Goal: Task Accomplishment & Management: Use online tool/utility

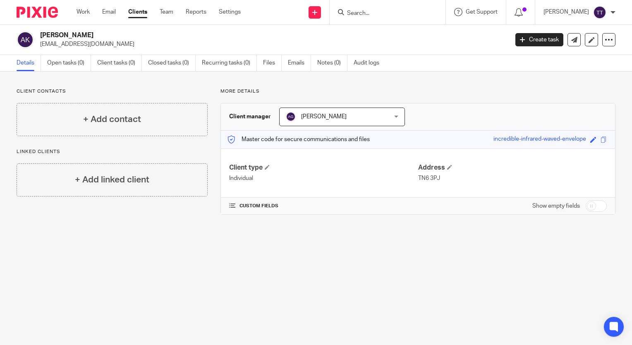
click at [399, 11] on input "Search" at bounding box center [383, 13] width 74 height 7
type input "melody"
click at [397, 28] on link at bounding box center [395, 32] width 103 height 12
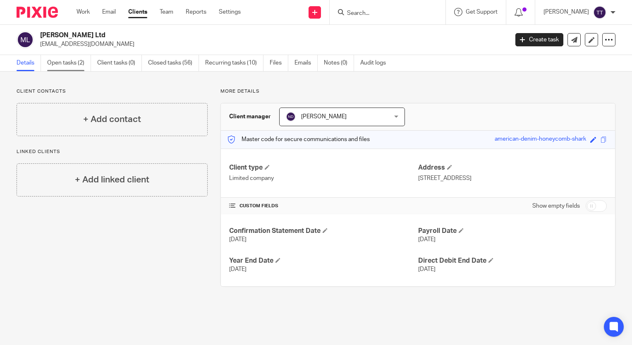
click at [69, 62] on link "Open tasks (2)" at bounding box center [69, 63] width 44 height 16
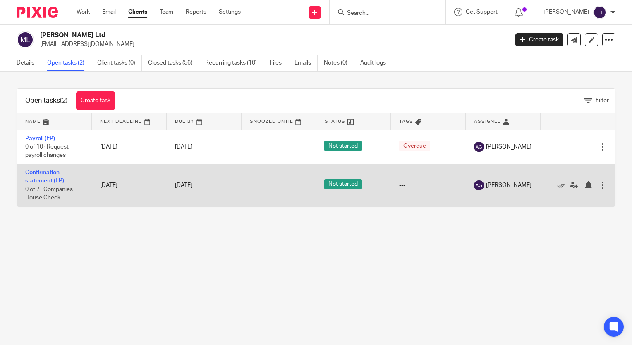
click at [55, 177] on td "Confirmation statement (EP) 0 of 7 · Companies House Check" at bounding box center [54, 185] width 75 height 42
click at [55, 181] on link "Confirmation statement (EP)" at bounding box center [44, 177] width 39 height 14
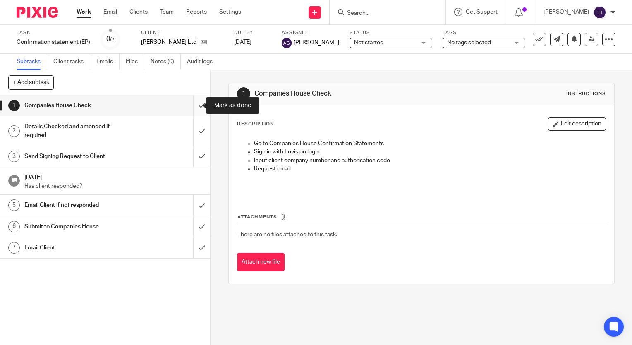
click at [190, 105] on input "submit" at bounding box center [105, 105] width 210 height 21
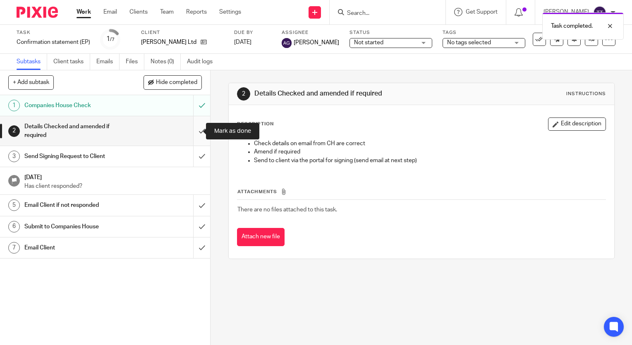
click at [187, 129] on input "submit" at bounding box center [105, 130] width 210 height 29
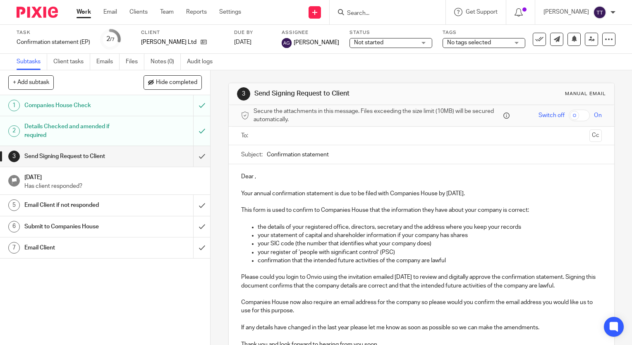
click at [461, 191] on p "Your annual confirmation statement is due to be filed with Companies House by […" at bounding box center [421, 193] width 361 height 8
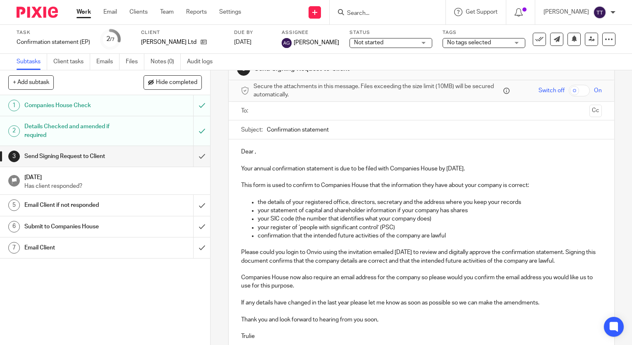
scroll to position [37, 0]
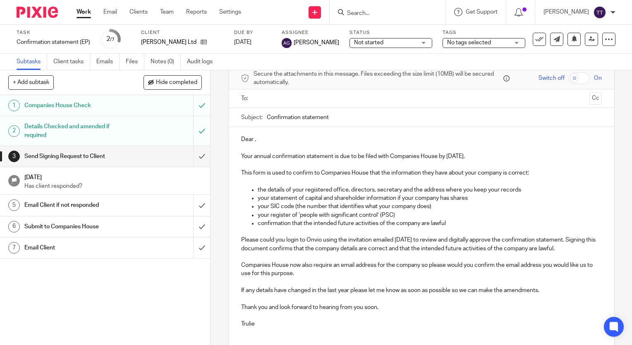
click at [295, 282] on p at bounding box center [421, 282] width 361 height 8
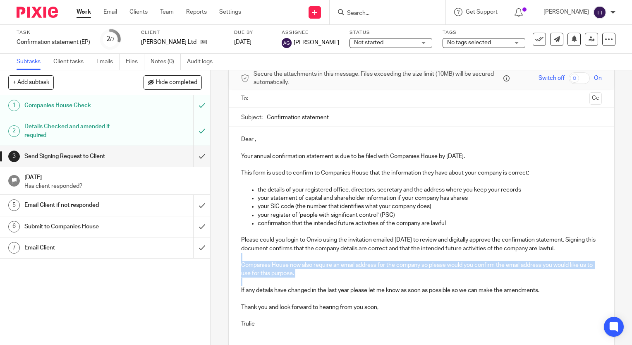
drag, startPoint x: 241, startPoint y: 280, endPoint x: 237, endPoint y: 253, distance: 26.8
click at [237, 253] on div "Dear , Your annual confirmation statement is due to be filed with Companies Hou…" at bounding box center [421, 239] width 385 height 224
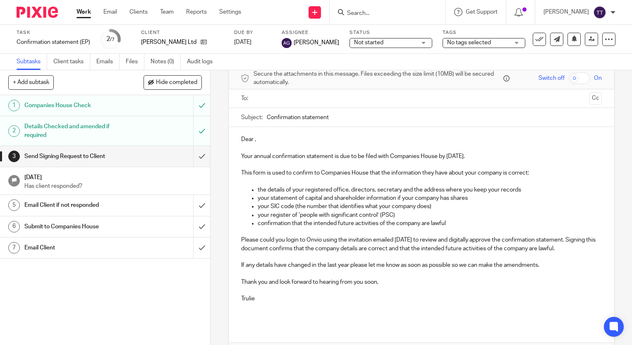
click at [256, 99] on input "text" at bounding box center [420, 99] width 329 height 10
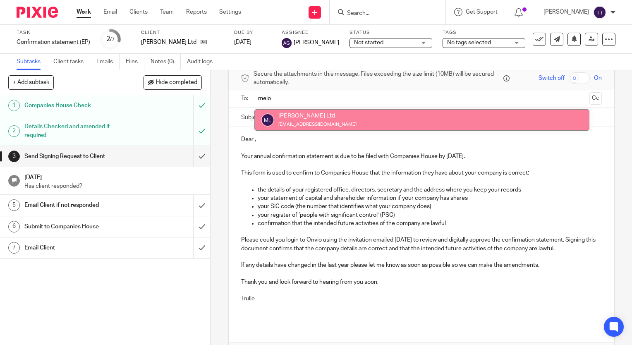
type input "melo"
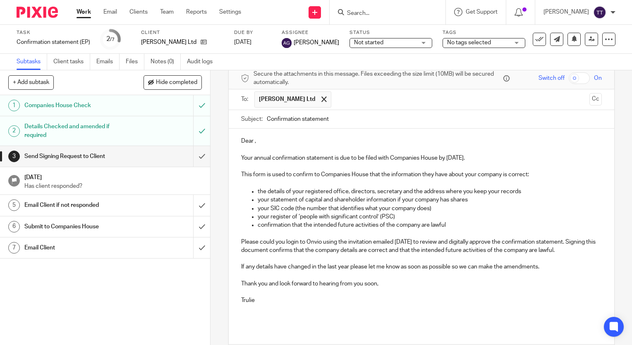
click at [253, 142] on p "Dear ," at bounding box center [421, 141] width 361 height 8
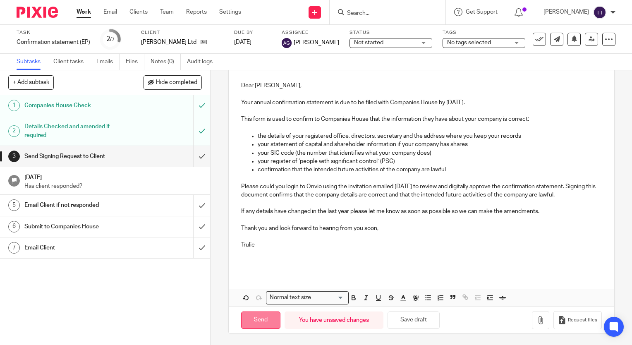
click at [258, 323] on input "Send" at bounding box center [260, 320] width 39 height 18
type input "Sent"
